Goal: Task Accomplishment & Management: Complete application form

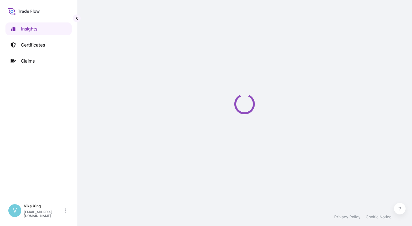
select select "2025"
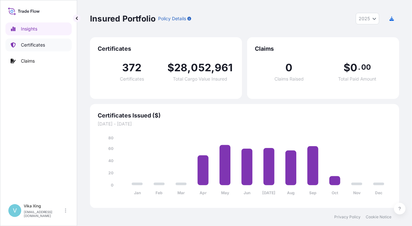
click at [30, 44] on p "Certificates" at bounding box center [33, 45] width 24 height 6
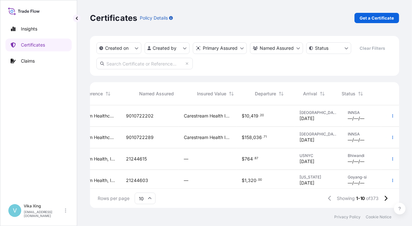
scroll to position [0, 181]
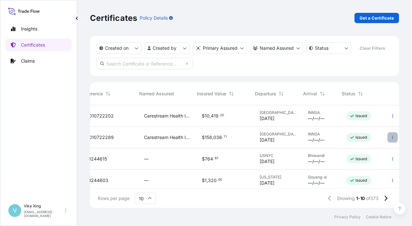
click at [391, 136] on icon "button" at bounding box center [393, 138] width 4 height 4
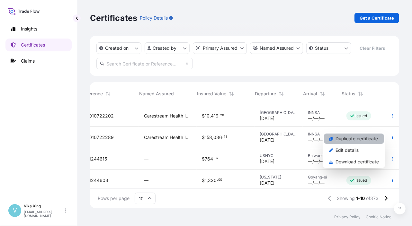
click at [359, 143] on link "Duplicate certificate" at bounding box center [354, 139] width 60 height 10
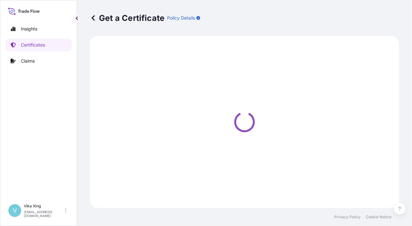
select select "Road / [GEOGRAPHIC_DATA]"
select select "Ocean Vessel"
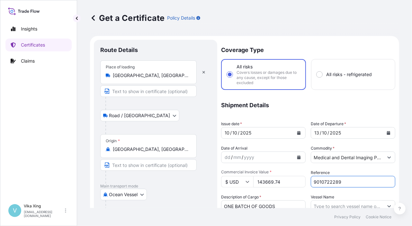
select select "32191"
drag, startPoint x: 348, startPoint y: 181, endPoint x: 285, endPoint y: 178, distance: 62.8
click at [285, 178] on div "Coverage Type All risks Covers losses or damages due to any cause, except for t…" at bounding box center [308, 209] width 174 height 338
paste input "341"
type input "9010722341"
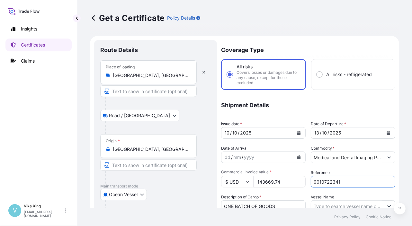
click at [297, 131] on icon "Calendar" at bounding box center [299, 133] width 4 height 4
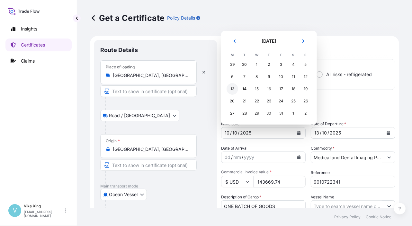
click at [236, 90] on div "13" at bounding box center [233, 89] width 12 height 12
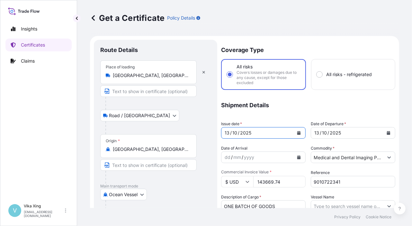
click at [387, 133] on icon "Calendar" at bounding box center [389, 133] width 4 height 4
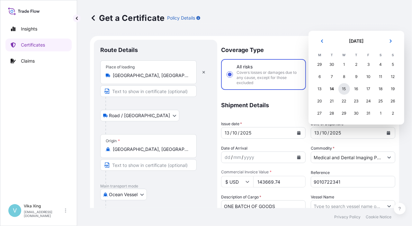
click at [343, 88] on div "15" at bounding box center [344, 89] width 12 height 12
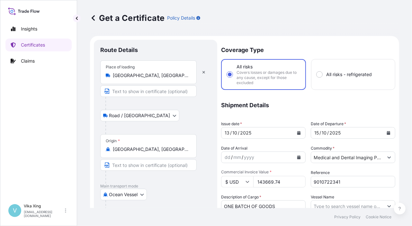
drag, startPoint x: 290, startPoint y: 179, endPoint x: 250, endPoint y: 177, distance: 39.6
click at [250, 177] on div "$ USD 143669.74" at bounding box center [263, 182] width 85 height 12
paste input "76264.6"
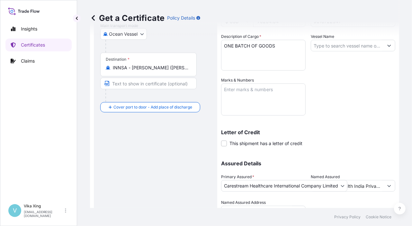
scroll to position [192, 0]
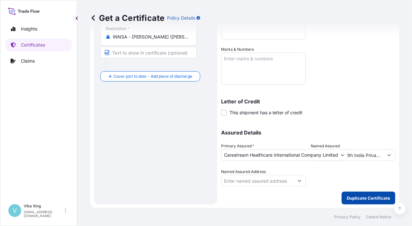
type input "76264.64"
click at [353, 200] on p "Duplicate Certificate" at bounding box center [368, 198] width 43 height 6
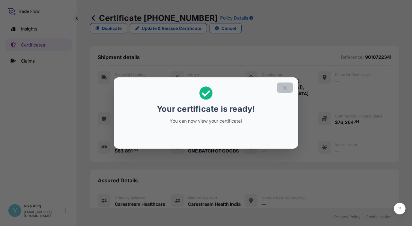
click at [287, 89] on icon "button" at bounding box center [285, 88] width 6 height 6
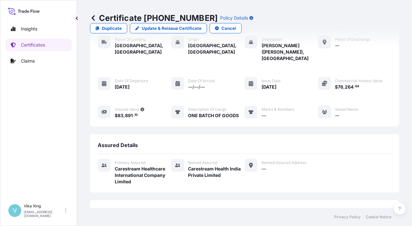
scroll to position [70, 0]
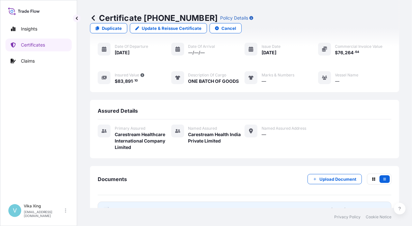
click at [142, 202] on link "PDF Certificate [DATE]T01:30:28.423530" at bounding box center [245, 210] width 294 height 17
